Goal: Find specific page/section: Find specific page/section

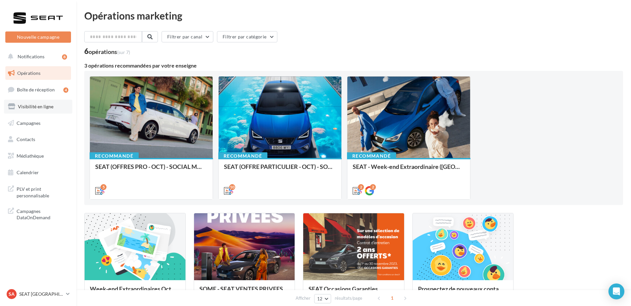
click at [26, 109] on span "Visibilité en ligne" at bounding box center [35, 107] width 35 height 6
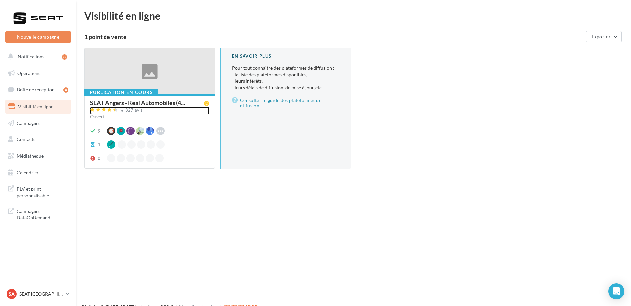
click at [131, 111] on div "327 avis" at bounding box center [134, 110] width 18 height 4
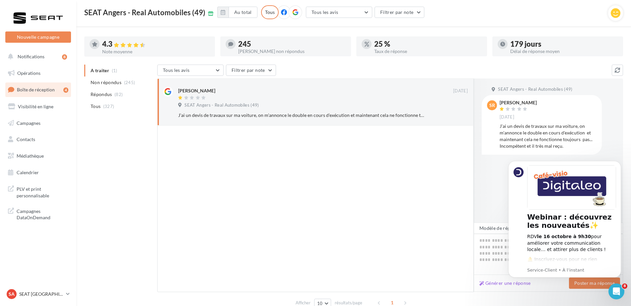
scroll to position [65, 0]
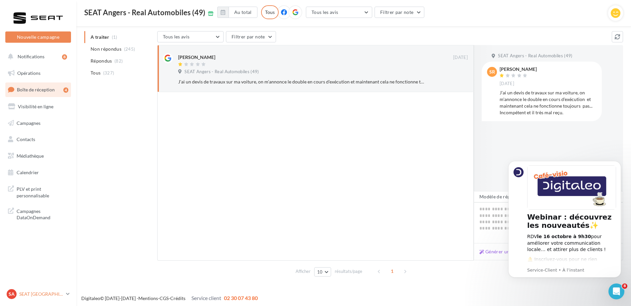
click at [30, 292] on p "SEAT [GEOGRAPHIC_DATA]" at bounding box center [41, 294] width 44 height 7
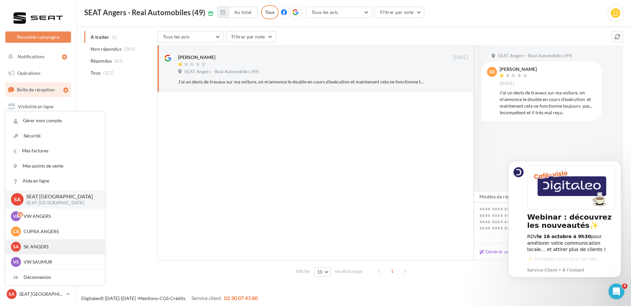
click at [30, 252] on div "SA SK ANGERS sk-ange-pal" at bounding box center [55, 247] width 88 height 10
click at [31, 247] on p "SK ANGERS" at bounding box center [60, 247] width 73 height 7
